Goal: Check status: Check status

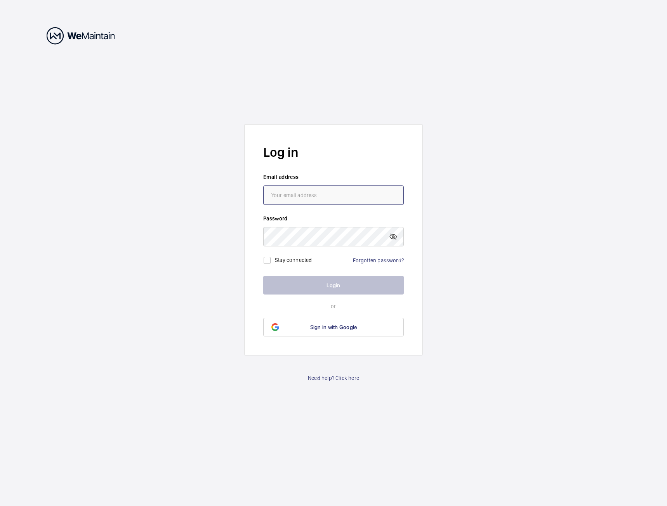
type input "[EMAIL_ADDRESS][PERSON_NAME][DOMAIN_NAME]"
click at [299, 284] on button "Login" at bounding box center [333, 285] width 140 height 19
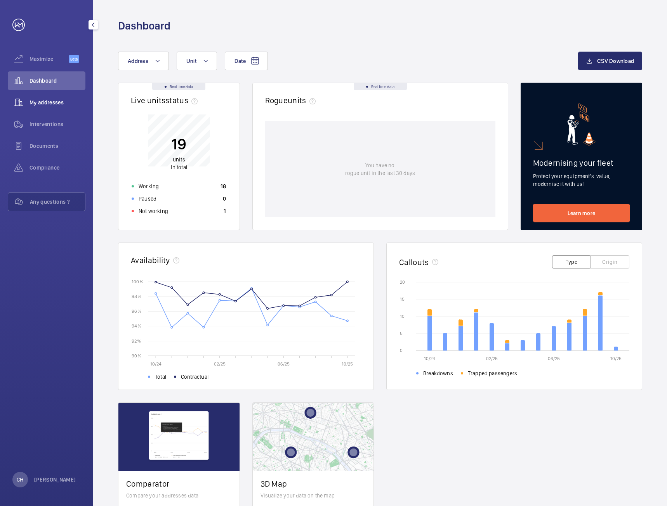
click at [48, 106] on span "My addresses" at bounding box center [57, 103] width 56 height 8
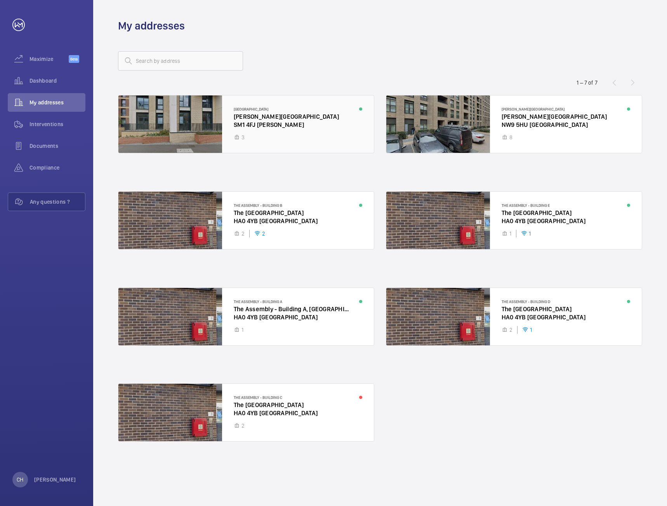
click at [246, 126] on div at bounding box center [245, 123] width 255 height 57
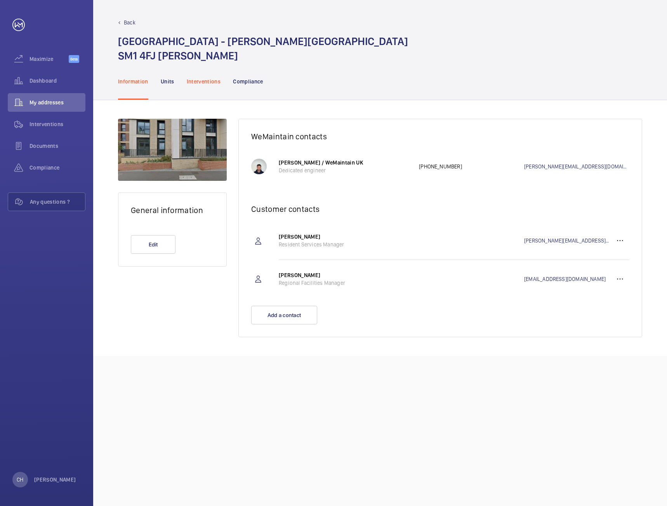
click at [194, 87] on div "Interventions" at bounding box center [204, 81] width 34 height 37
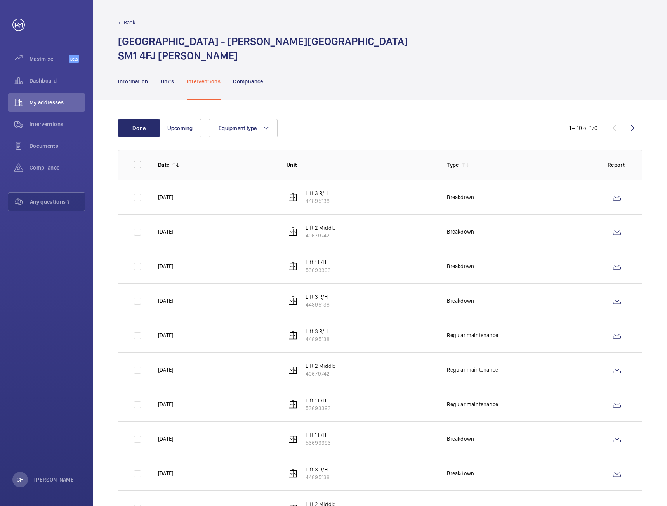
scroll to position [38, 0]
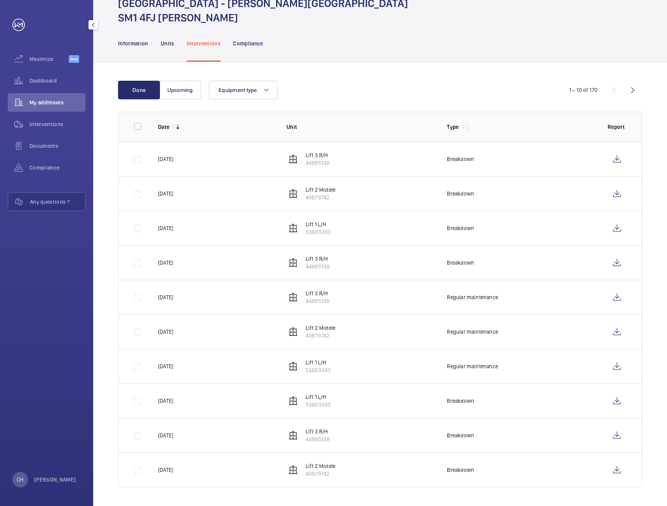
click at [65, 97] on div "My addresses" at bounding box center [47, 102] width 78 height 19
